Goal: Transaction & Acquisition: Download file/media

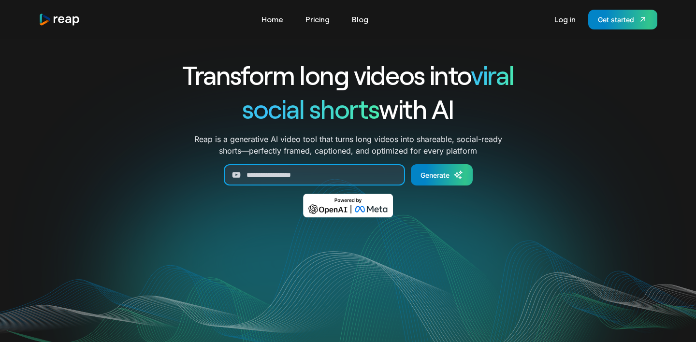
click at [306, 178] on input "Generate Form" at bounding box center [314, 174] width 181 height 21
click at [322, 21] on link "Pricing" at bounding box center [317, 19] width 34 height 15
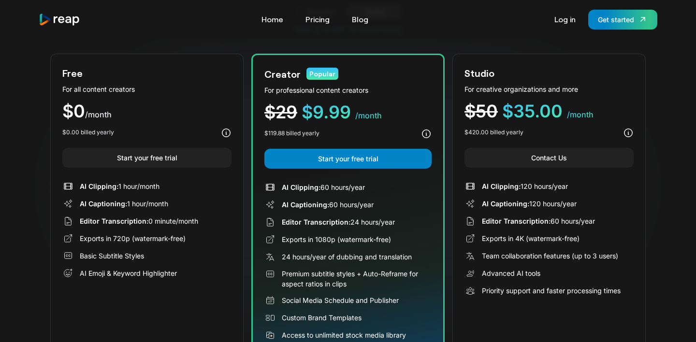
scroll to position [94, 0]
click at [157, 142] on div "Free For all content creators $0 /month $0.00 billed yearly Start your free tri…" at bounding box center [146, 203] width 193 height 300
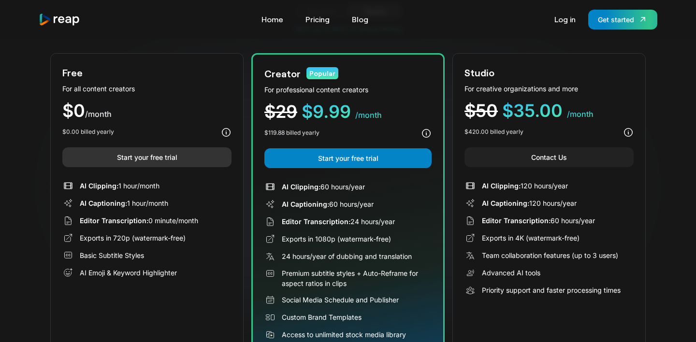
click at [150, 159] on link "Start your free trial" at bounding box center [146, 157] width 169 height 20
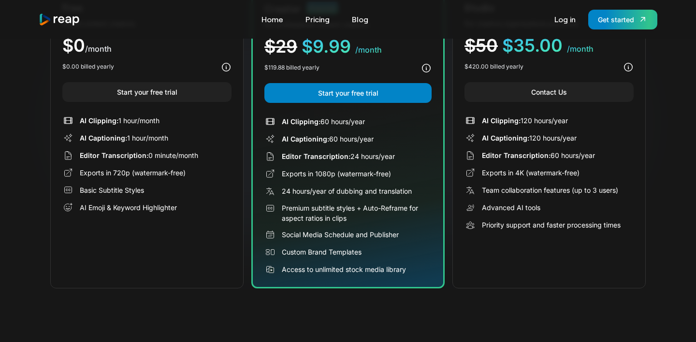
scroll to position [166, 0]
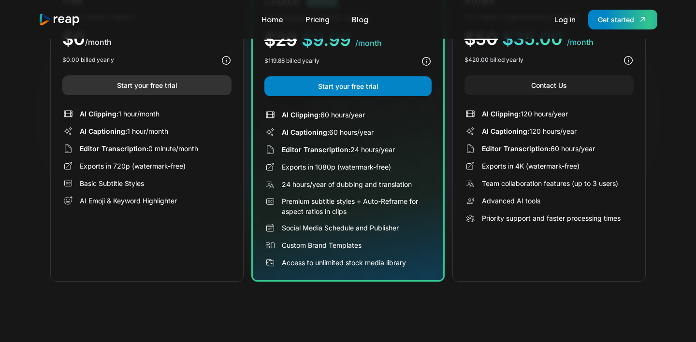
click at [145, 91] on link "Start your free trial" at bounding box center [146, 85] width 169 height 20
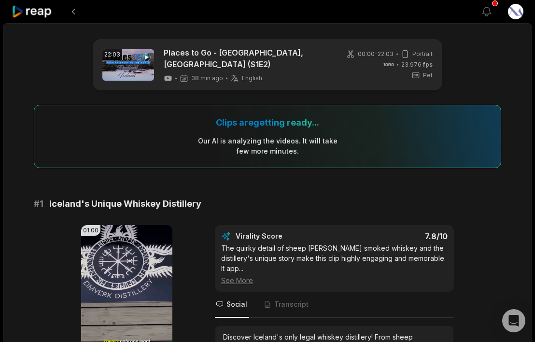
click at [125, 155] on div "Clips are getting ready... Our AI is analyzing the video s . It will take few m…" at bounding box center [268, 136] width 468 height 63
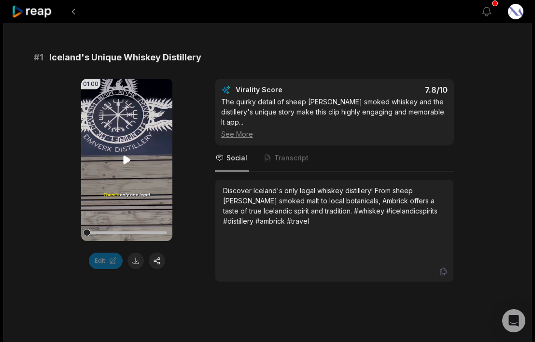
click at [115, 160] on video "Your browser does not support mp4 format." at bounding box center [126, 160] width 91 height 162
click at [128, 154] on icon at bounding box center [127, 160] width 12 height 12
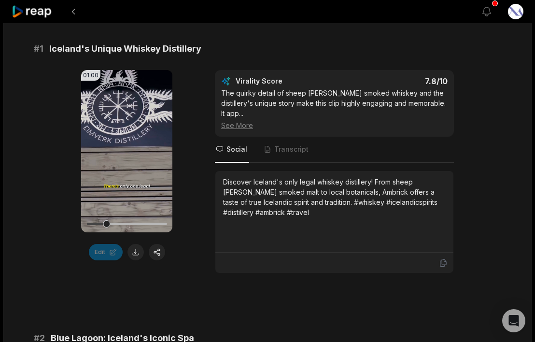
scroll to position [159, 0]
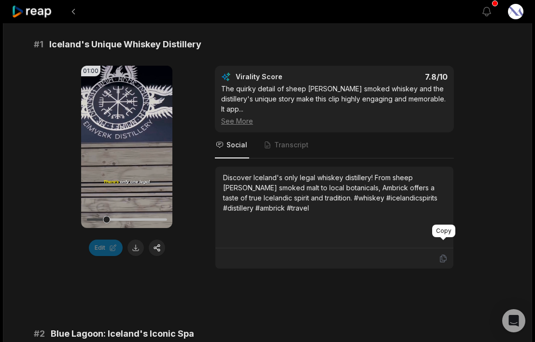
click at [444, 255] on icon at bounding box center [444, 258] width 6 height 7
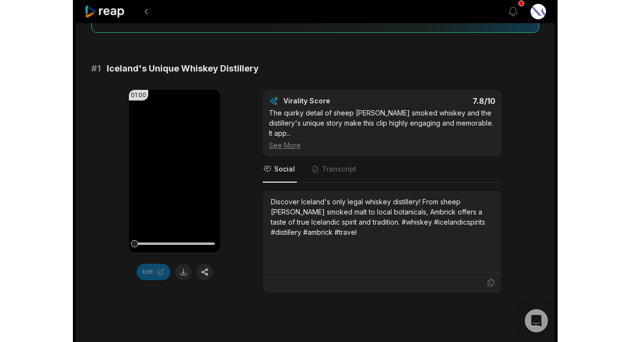
scroll to position [0, 0]
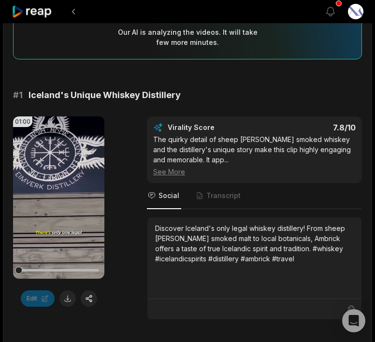
click at [351, 305] on icon at bounding box center [351, 309] width 9 height 9
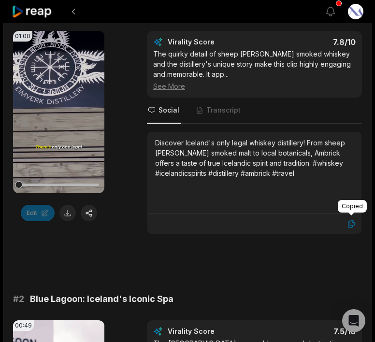
click at [351, 221] on icon at bounding box center [351, 223] width 9 height 9
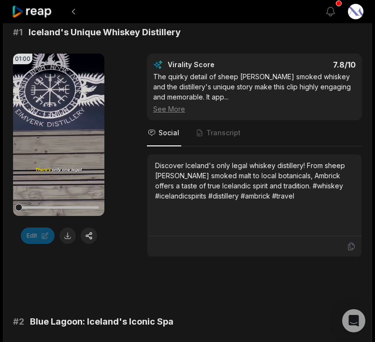
scroll to position [163, 0]
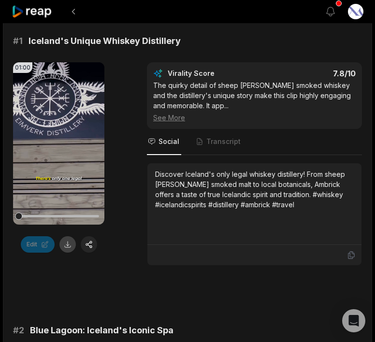
click at [71, 237] on button at bounding box center [67, 244] width 16 height 16
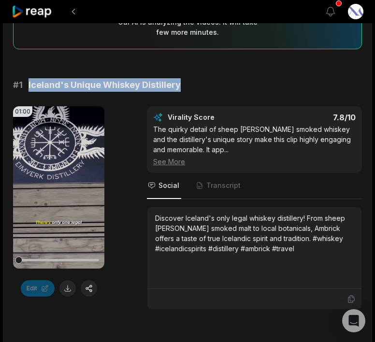
drag, startPoint x: 28, startPoint y: 80, endPoint x: 173, endPoint y: 81, distance: 145.4
click at [176, 82] on span "Iceland's Unique Whiskey Distillery" at bounding box center [104, 85] width 152 height 14
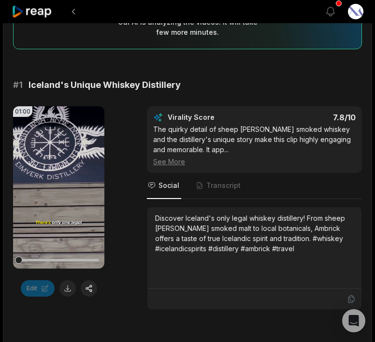
click at [183, 81] on div "# 1 Iceland's Unique Whiskey Distillery" at bounding box center [187, 85] width 349 height 14
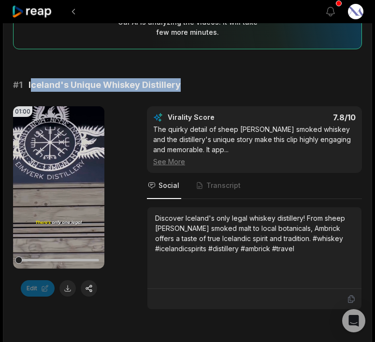
drag, startPoint x: 183, startPoint y: 81, endPoint x: 28, endPoint y: 80, distance: 155.1
click at [28, 80] on div "# 1 Iceland's Unique Whiskey Distillery" at bounding box center [187, 85] width 349 height 14
copy span "Iceland's Unique Whiskey Distillery"
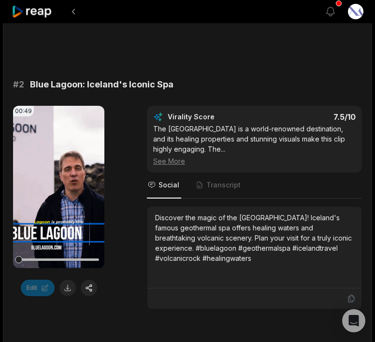
scroll to position [411, 0]
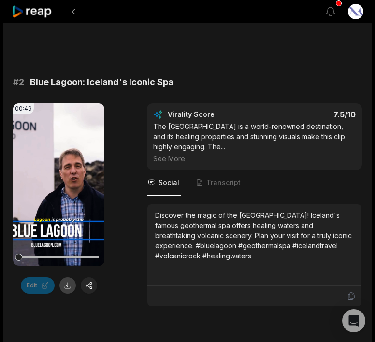
click at [66, 281] on button at bounding box center [67, 285] width 16 height 16
click at [351, 292] on icon at bounding box center [351, 296] width 9 height 9
